Goal: Book appointment/travel/reservation

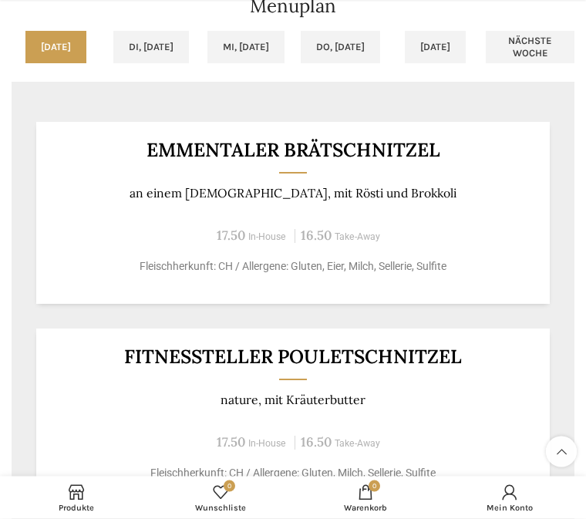
scroll to position [1265, 0]
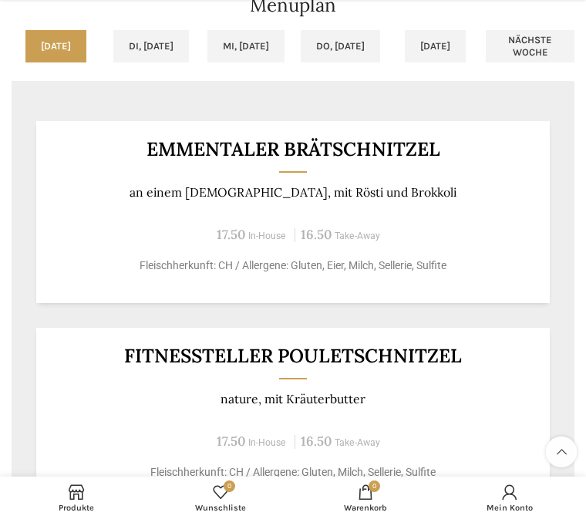
click at [145, 52] on link "Di, [DATE]" at bounding box center [151, 46] width 76 height 32
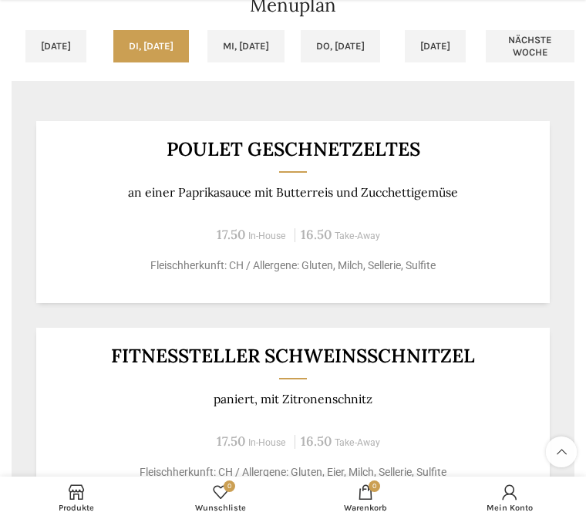
click at [247, 44] on link "Mi, [DATE]" at bounding box center [245, 46] width 77 height 32
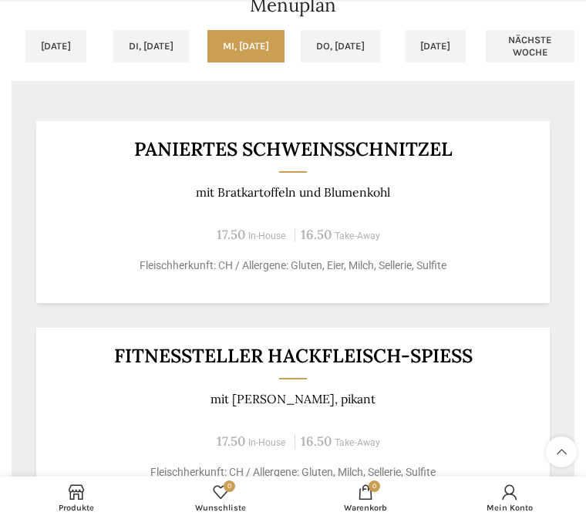
click at [340, 48] on link "Do, [DATE]" at bounding box center [340, 46] width 79 height 32
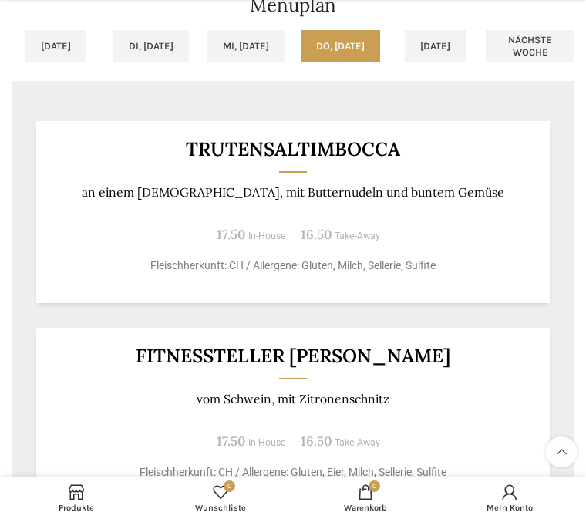
click at [449, 48] on link "[DATE]" at bounding box center [435, 46] width 61 height 32
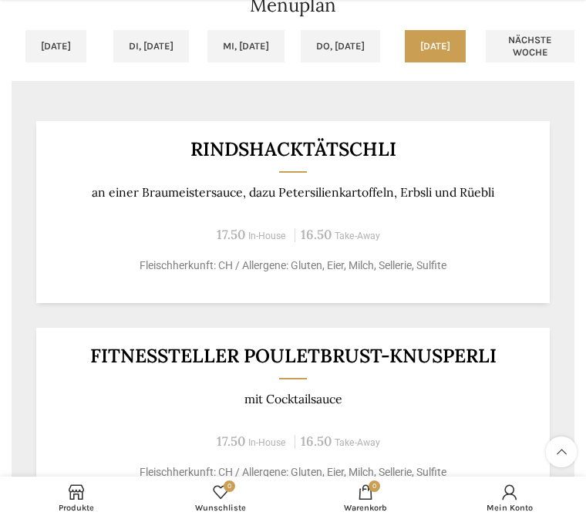
click at [534, 36] on link "Nächste Woche" at bounding box center [529, 46] width 89 height 32
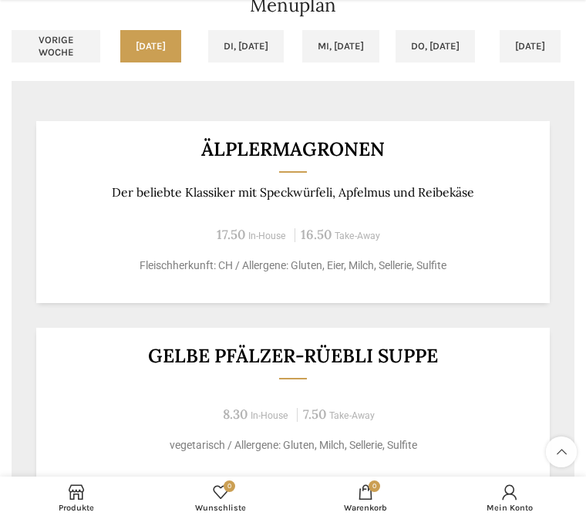
click at [354, 45] on link "Mi, [DATE]" at bounding box center [340, 46] width 77 height 32
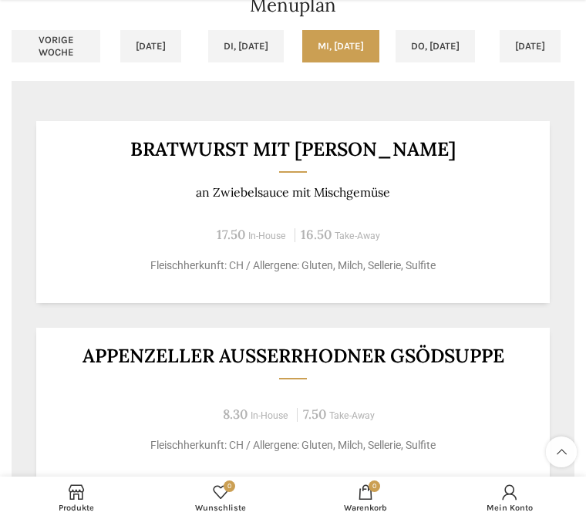
click at [448, 33] on link "Do, [DATE]" at bounding box center [434, 46] width 79 height 32
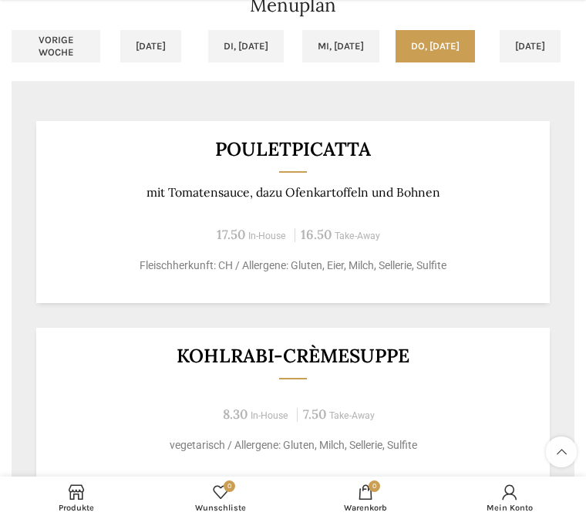
click at [513, 41] on link "[DATE]" at bounding box center [529, 46] width 61 height 32
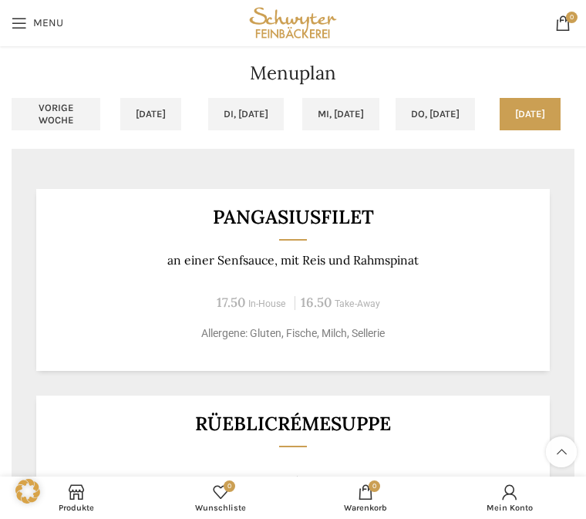
scroll to position [1202, 0]
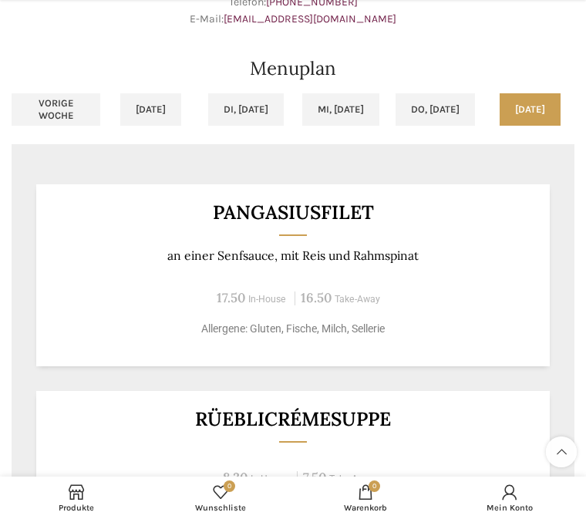
click at [448, 107] on link "Do, [DATE]" at bounding box center [434, 109] width 79 height 32
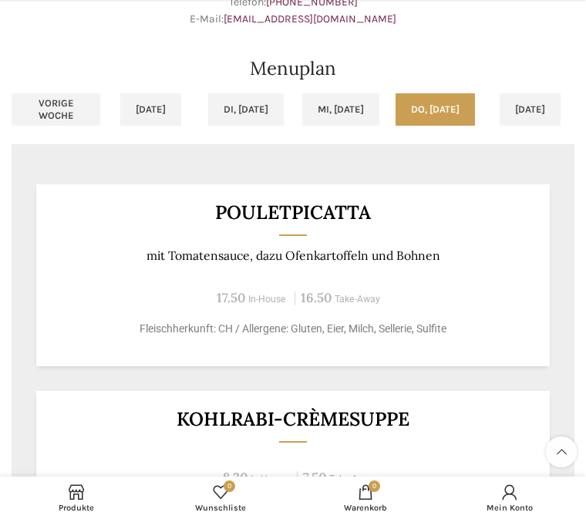
click at [337, 112] on link "Mi, [DATE]" at bounding box center [340, 109] width 77 height 32
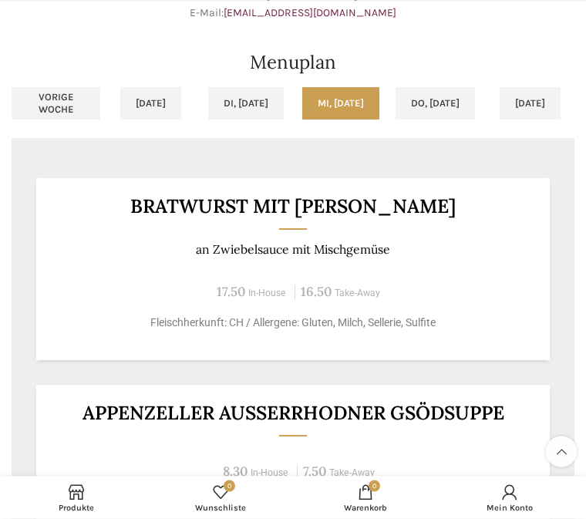
scroll to position [1208, 0]
click at [247, 89] on link "Di, [DATE]" at bounding box center [246, 103] width 76 height 32
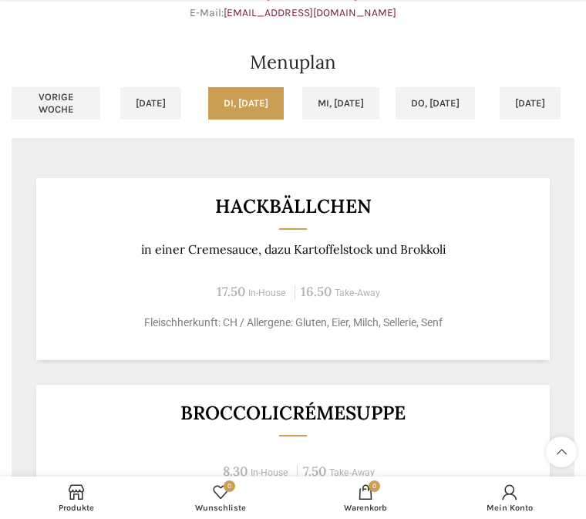
scroll to position [1212, 0]
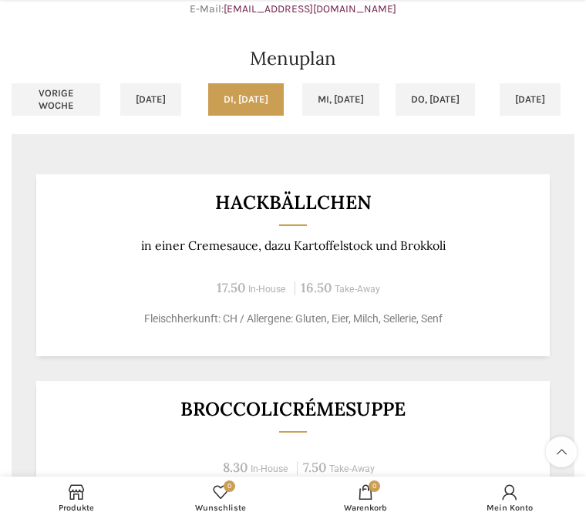
click at [65, 106] on link "Vorige Woche" at bounding box center [56, 99] width 89 height 32
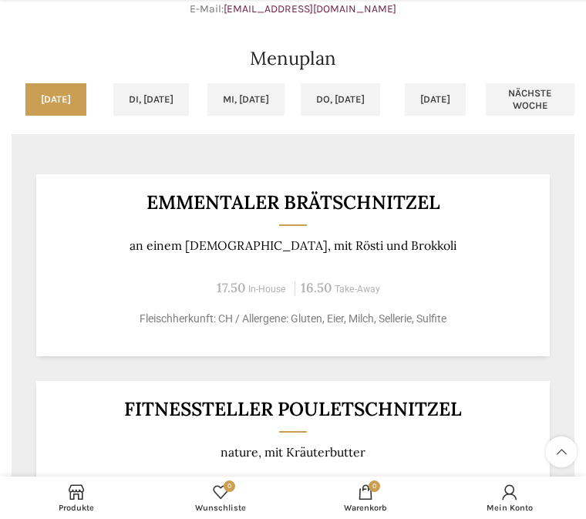
click at [141, 103] on link "Di, [DATE]" at bounding box center [151, 99] width 76 height 32
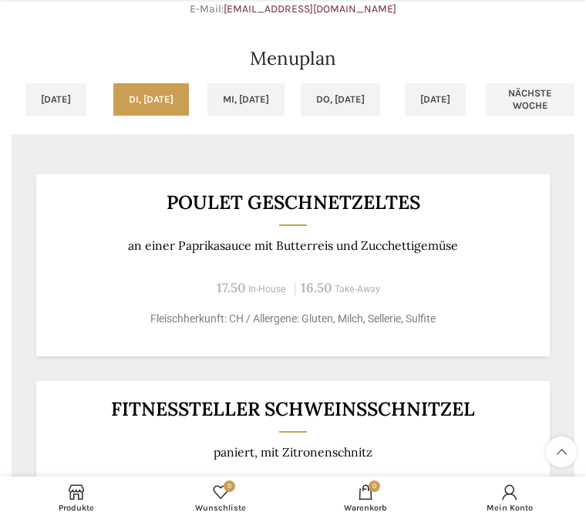
click at [240, 105] on link "Mi, [DATE]" at bounding box center [245, 99] width 77 height 32
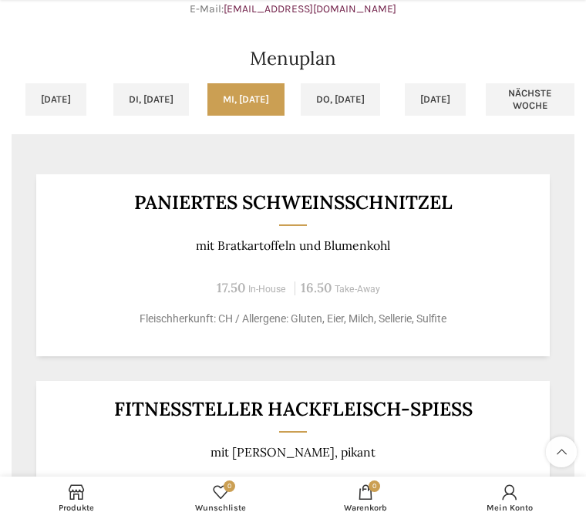
click at [334, 96] on link "Do, [DATE]" at bounding box center [340, 99] width 79 height 32
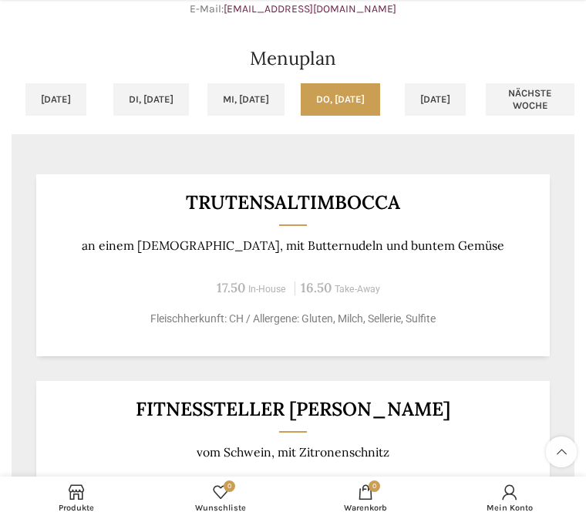
click at [440, 86] on link "[DATE]" at bounding box center [435, 99] width 61 height 32
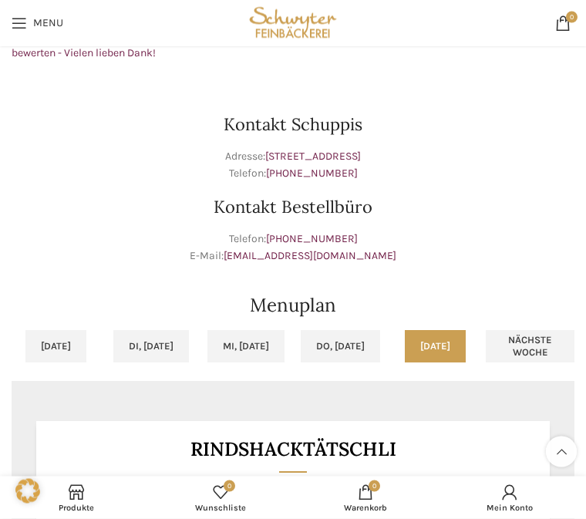
scroll to position [914, 0]
